Goal: Task Accomplishment & Management: Use online tool/utility

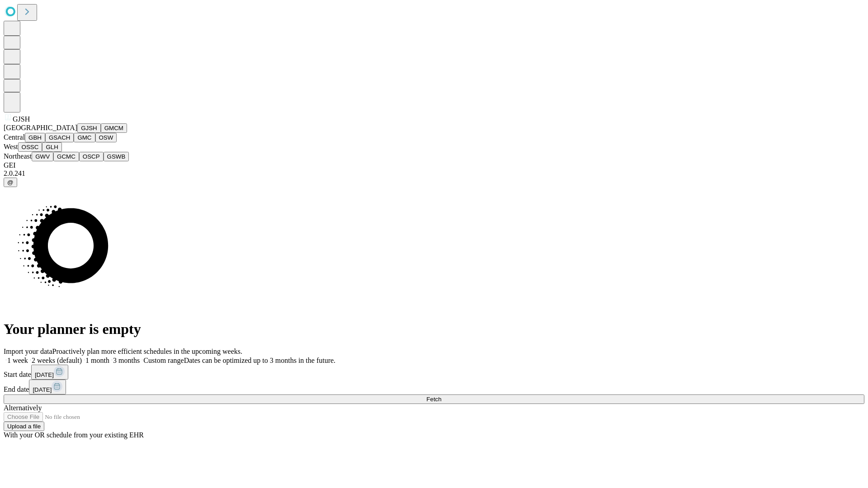
click at [77, 133] on button "GJSH" at bounding box center [89, 127] width 24 height 9
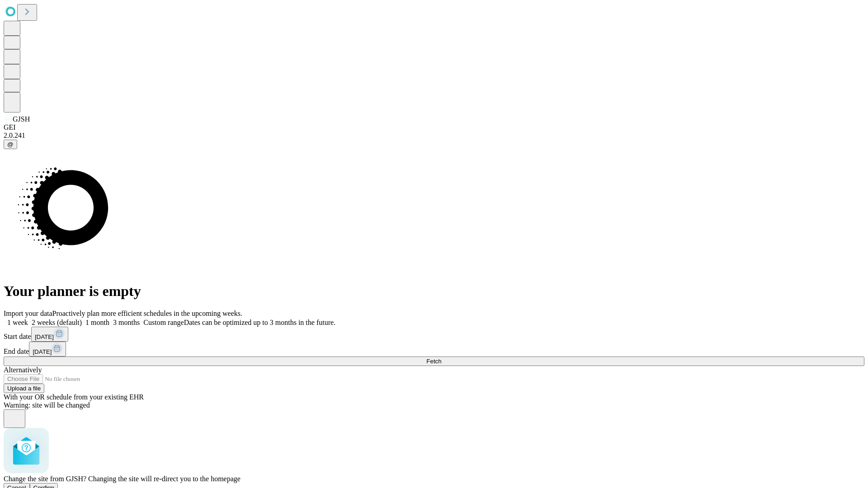
click at [55, 485] on span "Confirm" at bounding box center [43, 488] width 21 height 7
click at [82, 319] on label "2 weeks (default)" at bounding box center [55, 323] width 54 height 8
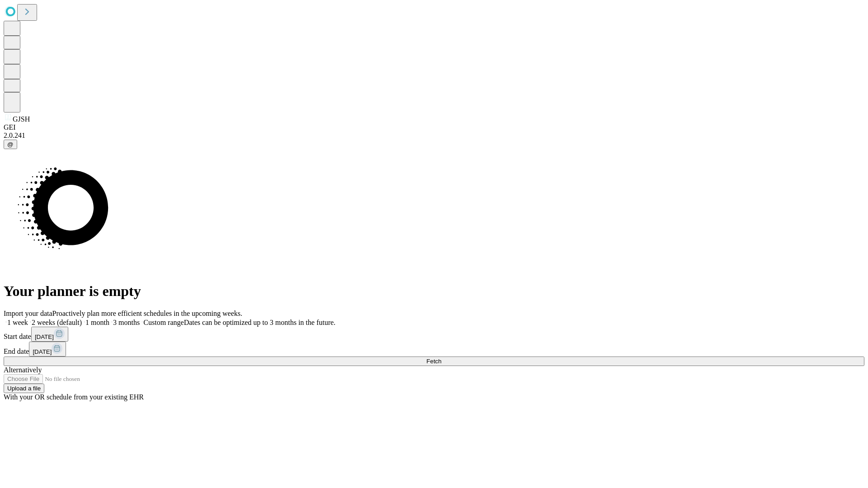
click at [441, 358] on span "Fetch" at bounding box center [433, 361] width 15 height 7
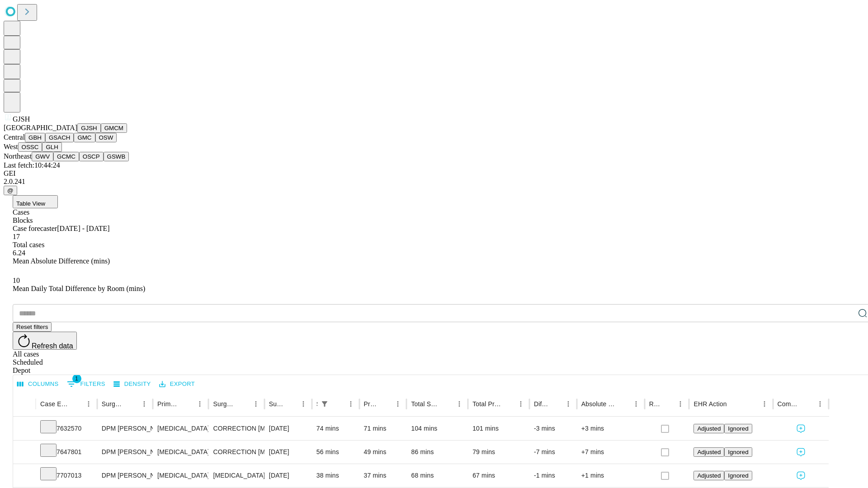
click at [101, 133] on button "GMCM" at bounding box center [114, 127] width 26 height 9
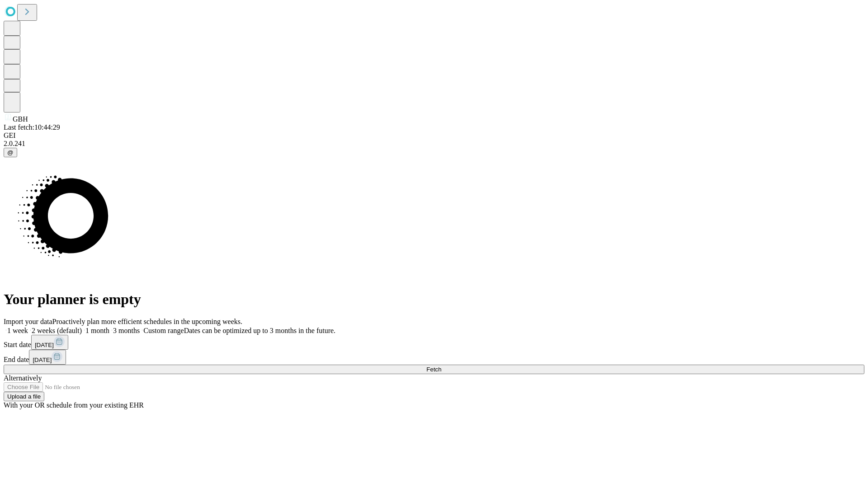
click at [82, 327] on label "2 weeks (default)" at bounding box center [55, 331] width 54 height 8
click at [441, 366] on span "Fetch" at bounding box center [433, 369] width 15 height 7
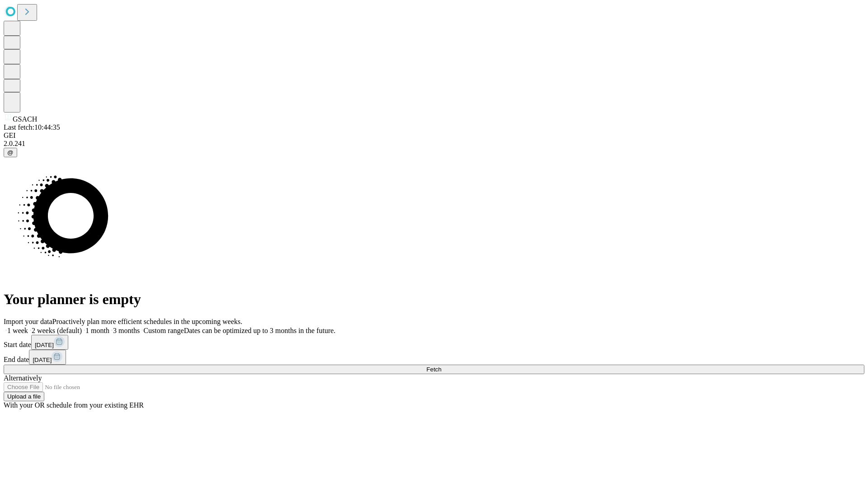
click at [82, 327] on label "2 weeks (default)" at bounding box center [55, 331] width 54 height 8
click at [441, 366] on span "Fetch" at bounding box center [433, 369] width 15 height 7
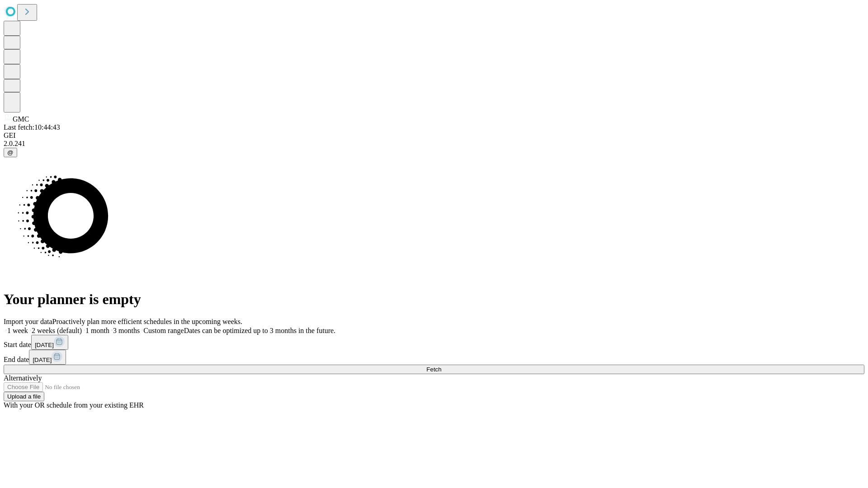
click at [82, 327] on label "2 weeks (default)" at bounding box center [55, 331] width 54 height 8
click at [441, 366] on span "Fetch" at bounding box center [433, 369] width 15 height 7
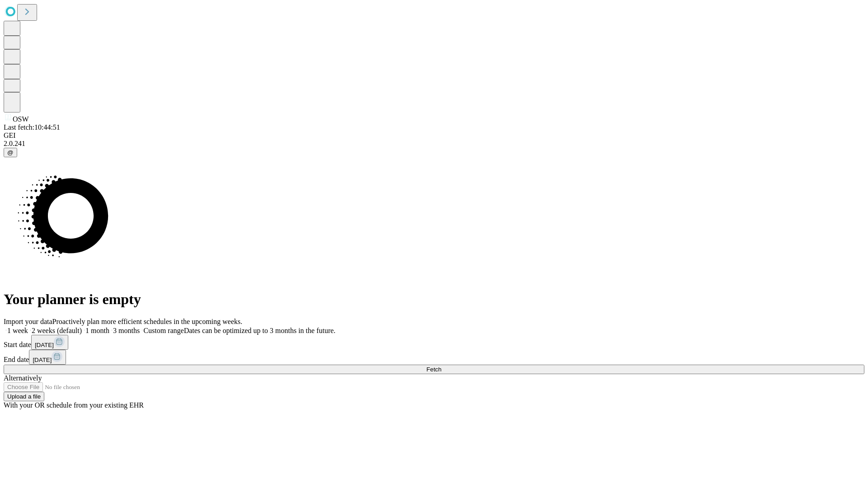
click at [441, 366] on span "Fetch" at bounding box center [433, 369] width 15 height 7
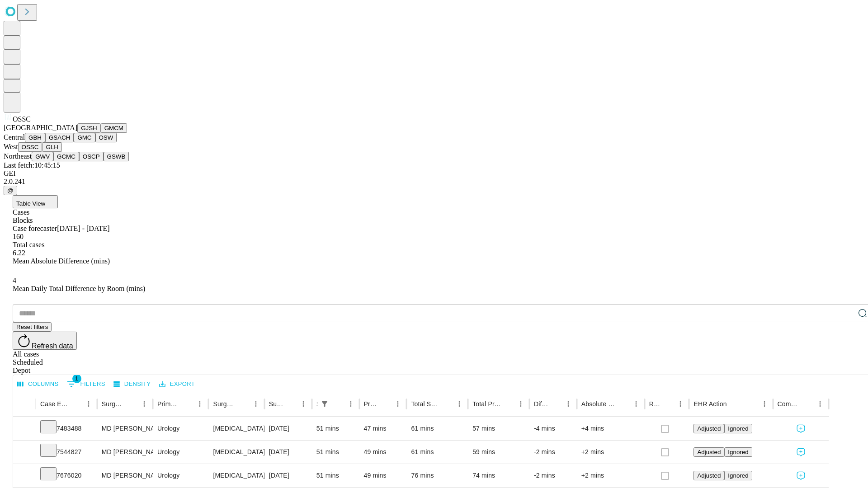
click at [61, 152] on button "GLH" at bounding box center [51, 146] width 19 height 9
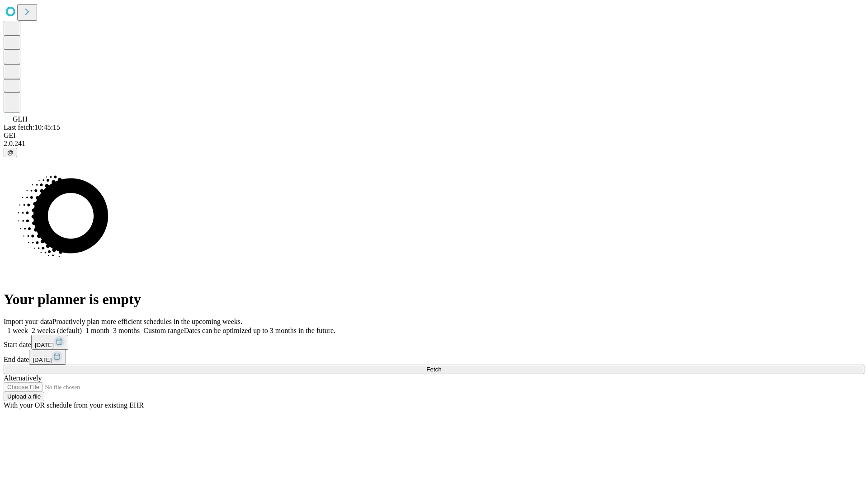
click at [82, 327] on label "2 weeks (default)" at bounding box center [55, 331] width 54 height 8
click at [441, 366] on span "Fetch" at bounding box center [433, 369] width 15 height 7
